Goal: Navigation & Orientation: Find specific page/section

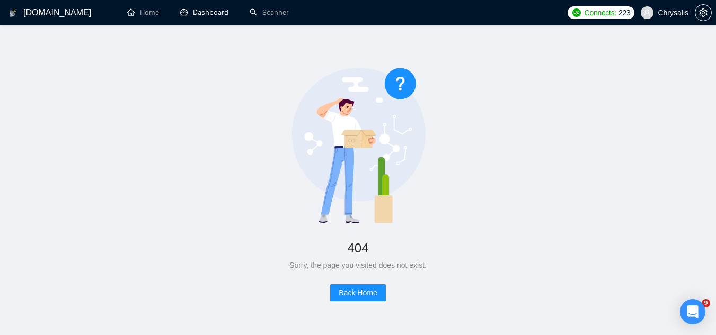
click at [217, 13] on link "Dashboard" at bounding box center [204, 12] width 48 height 9
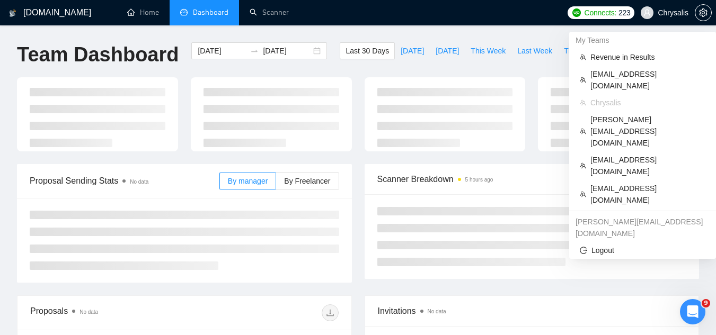
click at [674, 13] on span "Chrysalis" at bounding box center [673, 13] width 31 height 0
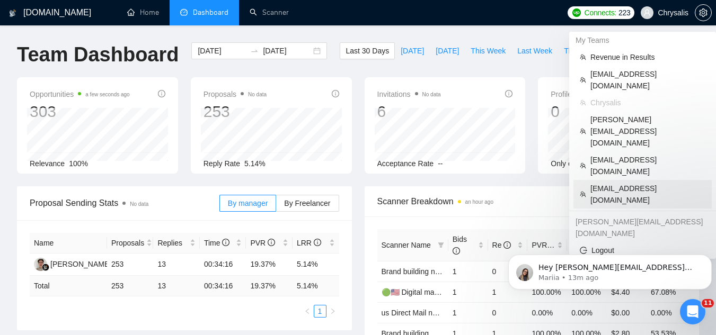
click at [629, 183] on span "[EMAIL_ADDRESS][DOMAIN_NAME]" at bounding box center [647, 194] width 115 height 23
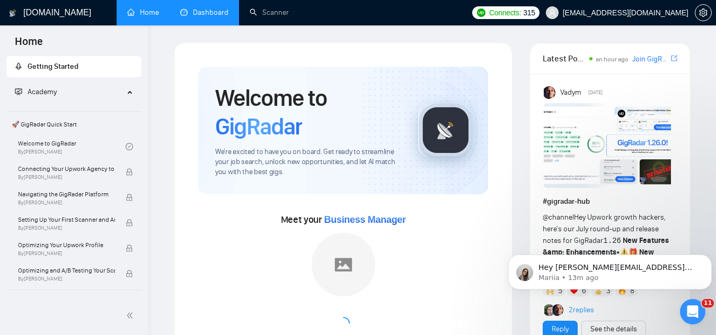
click at [195, 10] on link "Dashboard" at bounding box center [204, 12] width 48 height 9
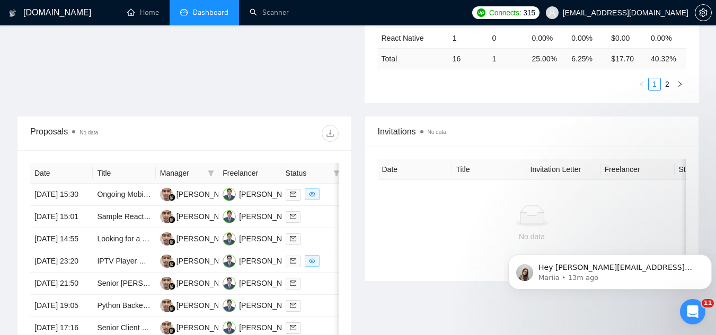
scroll to position [318, 0]
